Goal: Task Accomplishment & Management: Manage account settings

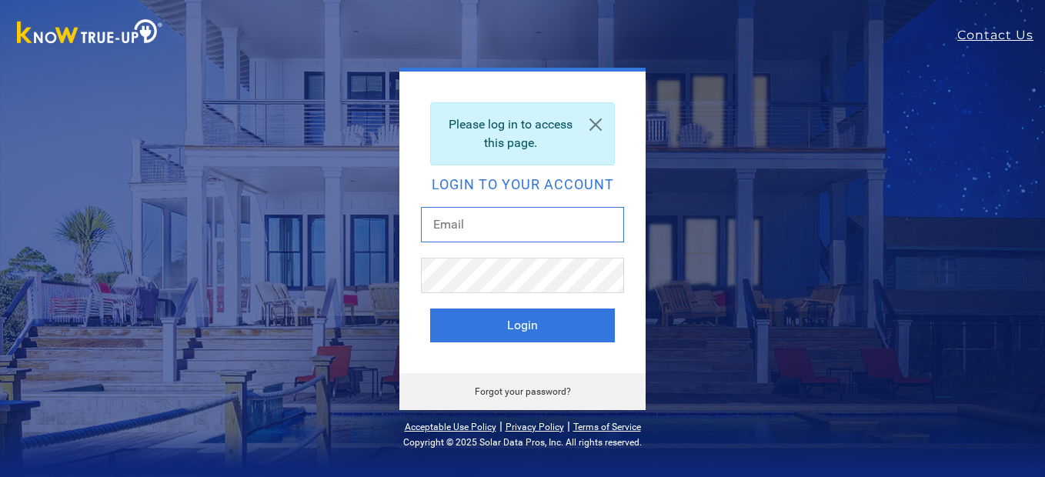
click at [480, 224] on input "text" at bounding box center [522, 224] width 203 height 35
type input "beardad@att.net"
click at [430, 309] on button "Login" at bounding box center [522, 326] width 185 height 34
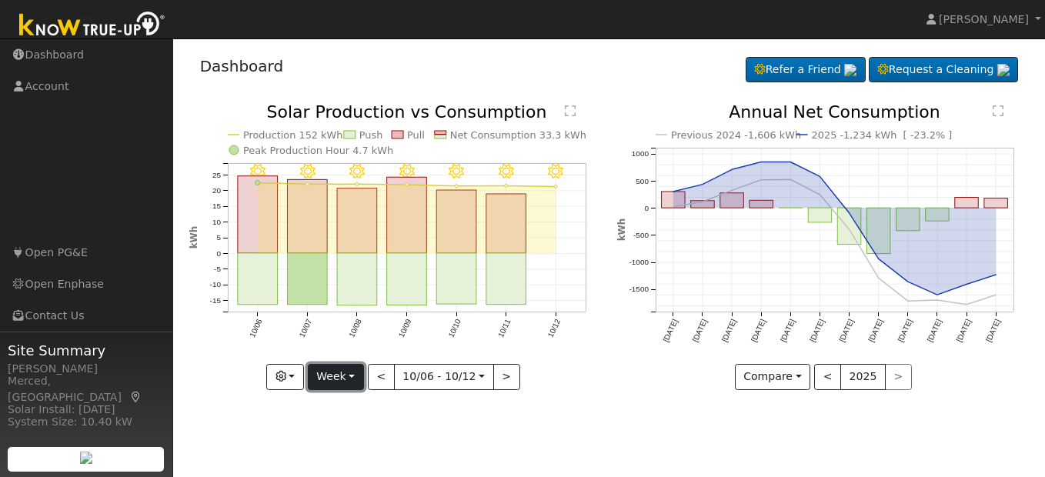
click at [349, 379] on button "Week" at bounding box center [336, 377] width 56 height 26
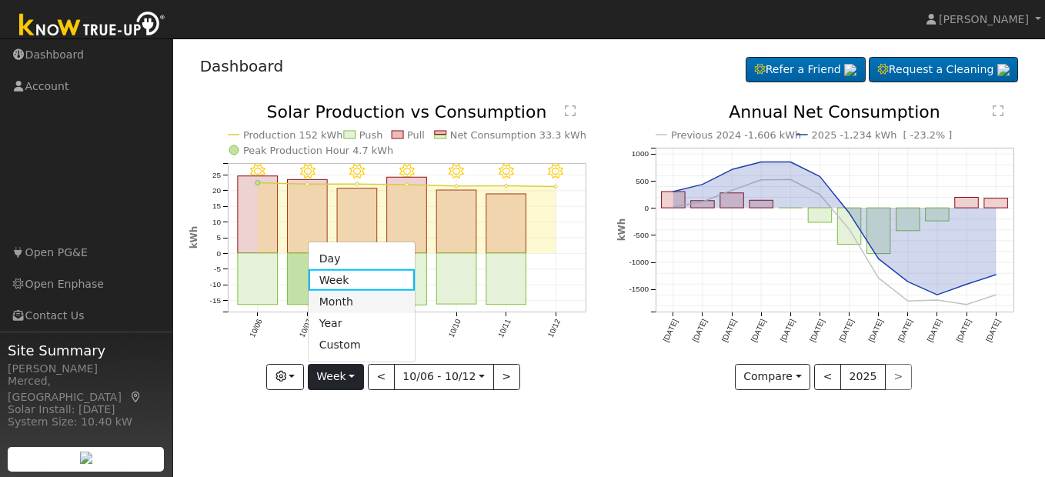
click at [349, 305] on link "Month" at bounding box center [362, 302] width 107 height 22
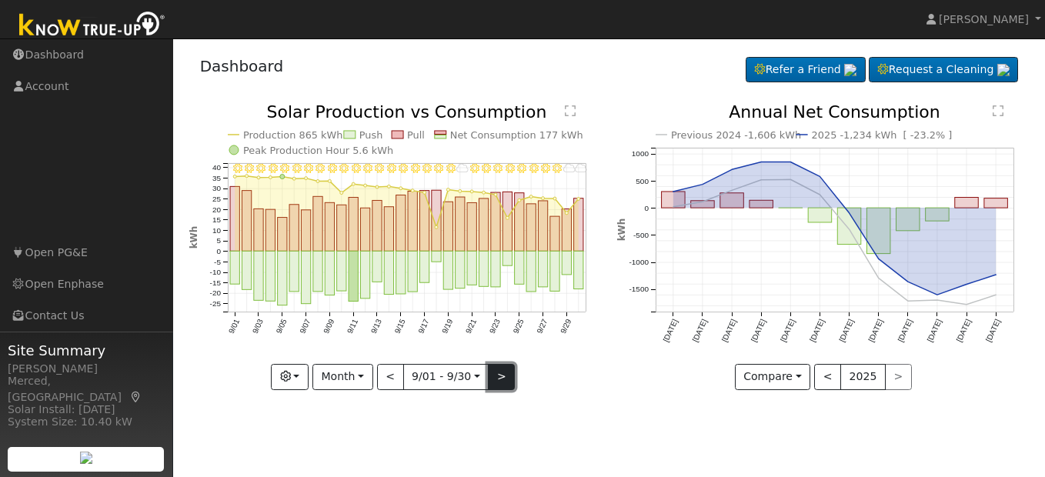
click at [499, 374] on button ">" at bounding box center [501, 377] width 27 height 26
type input "[DATE]"
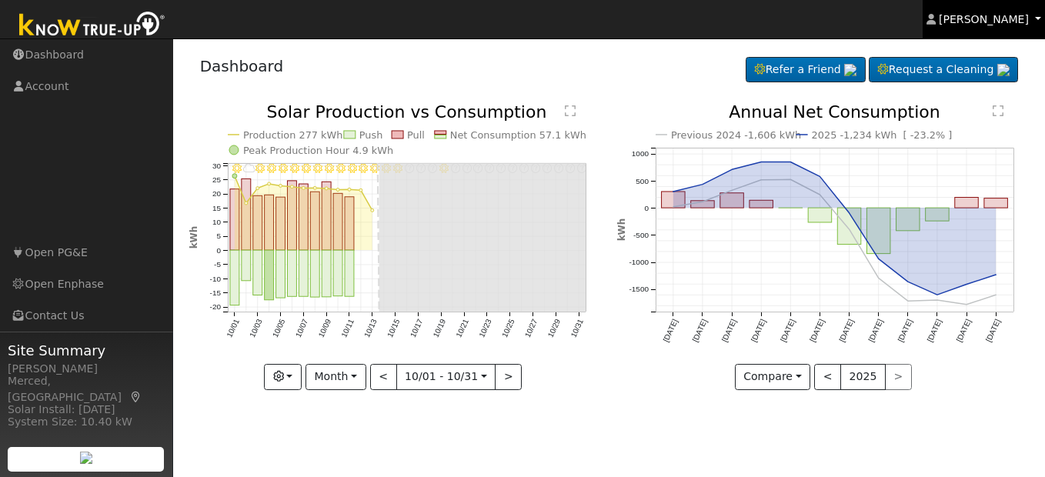
click at [982, 20] on span "[PERSON_NAME]" at bounding box center [984, 19] width 90 height 12
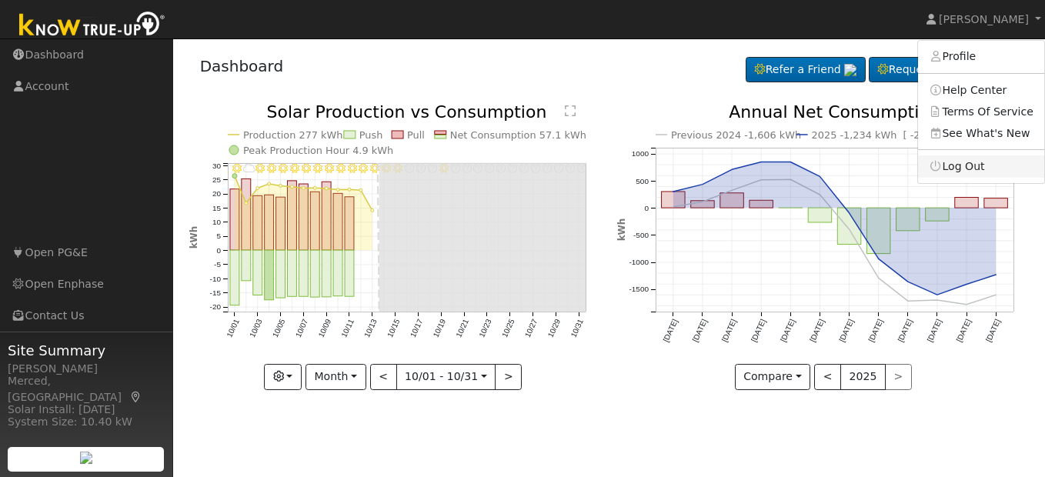
click at [979, 171] on link "Log Out" at bounding box center [981, 166] width 126 height 22
